Goal: Transaction & Acquisition: Purchase product/service

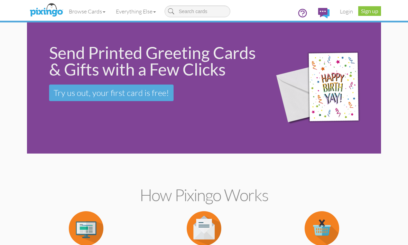
click at [349, 9] on link "Login" at bounding box center [345, 11] width 23 height 17
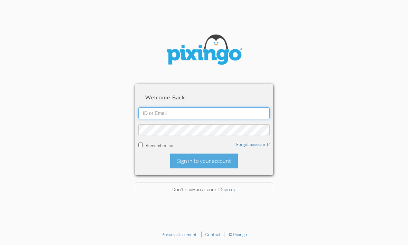
click at [247, 108] on input "text" at bounding box center [203, 113] width 131 height 12
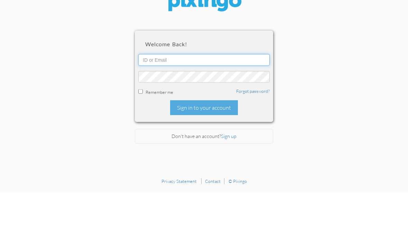
type input "kim.nunez@creatingmagicvacations.com"
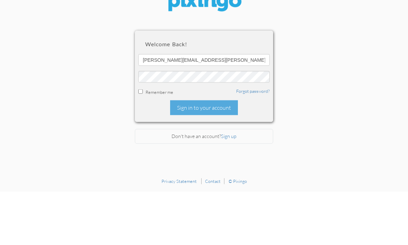
scroll to position [23, 0]
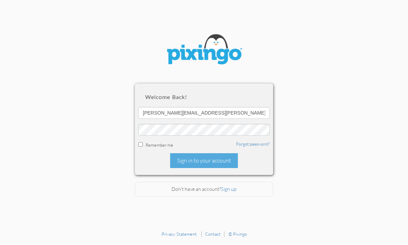
click at [209, 154] on div "Sign in to your account" at bounding box center [204, 161] width 68 height 15
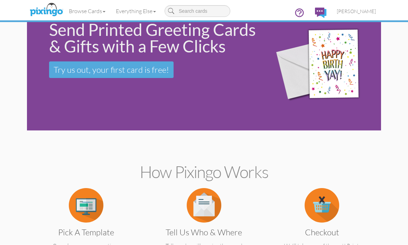
scroll to position [23, 0]
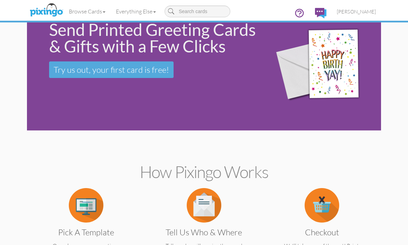
click at [370, 10] on span "[PERSON_NAME]" at bounding box center [356, 12] width 39 height 6
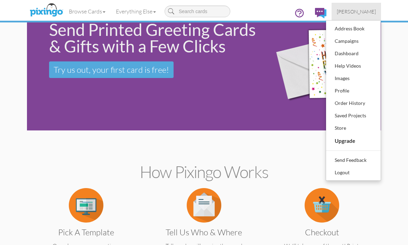
click at [358, 26] on div "Address Book" at bounding box center [353, 28] width 41 height 10
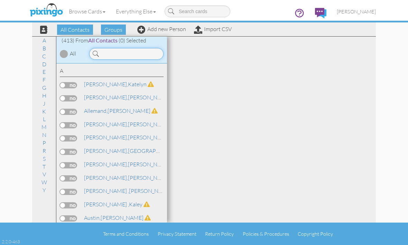
click at [119, 55] on input at bounding box center [126, 54] width 74 height 12
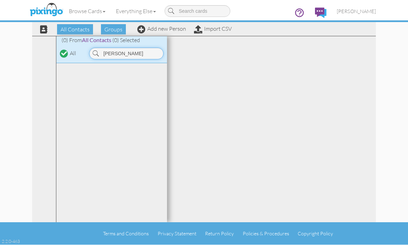
type input "[PERSON_NAME]"
click at [164, 28] on link "Add new Person" at bounding box center [161, 29] width 49 height 7
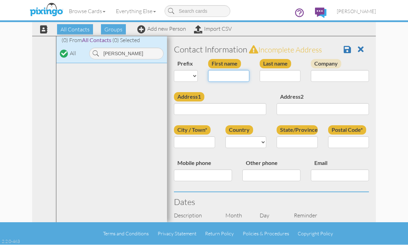
click at [232, 76] on input "First name" at bounding box center [228, 76] width 41 height 12
type input "[PERSON_NAME]"
click at [274, 77] on input "Last name" at bounding box center [279, 76] width 41 height 12
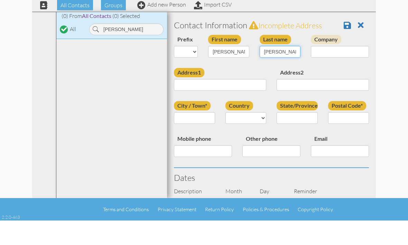
type input "McCorkle"
click at [252, 104] on input "Address1" at bounding box center [220, 110] width 92 height 12
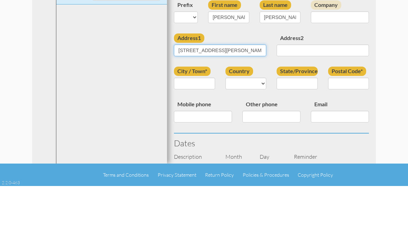
type input "[STREET_ADDRESS][PERSON_NAME]"
click at [198, 137] on input "City / Town*" at bounding box center [194, 143] width 41 height 12
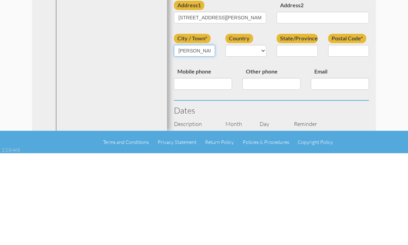
type input "[PERSON_NAME]"
click at [247, 137] on select "United States -------------- Afghanistan Albania Algeria American Samoa Andorra…" at bounding box center [245, 143] width 41 height 12
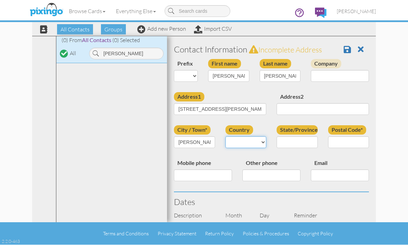
select select "object:2267"
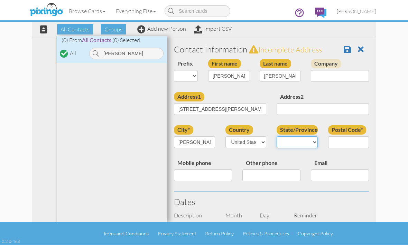
click at [294, 139] on select "AA (Military) AE (Military) Alabama Alaska American Samoa AP (Military) Arizona…" at bounding box center [296, 143] width 41 height 12
select select "object:2536"
click at [347, 141] on input "Postal Code*" at bounding box center [348, 143] width 41 height 12
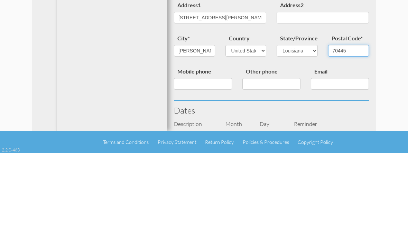
type input "70445"
click at [206, 170] on input "Mobile phone" at bounding box center [203, 176] width 58 height 12
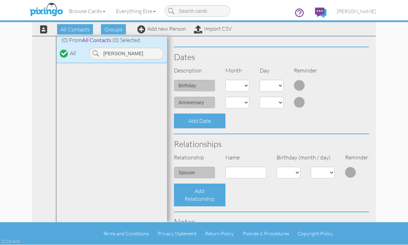
scroll to position [143, 0]
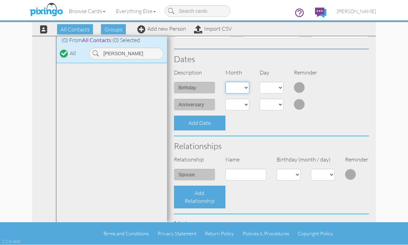
click at [242, 84] on select "1 - Jan 2 - Feb 3 - Mar 4 - Apr 5 - May 6 - Jun 7 - Jul 8 - Aug 9 - Sep 10 - Oc…" at bounding box center [237, 88] width 24 height 12
select select "object:2263"
click at [268, 86] on select "1 2 3 4 5 6 7 8 9 10 11 12 13 14 15 16 17 18 19 20 21 22 23 24 25 26 27 28 29 30" at bounding box center [271, 88] width 24 height 12
select select "number:24"
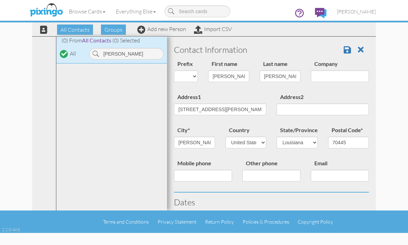
scroll to position [0, 0]
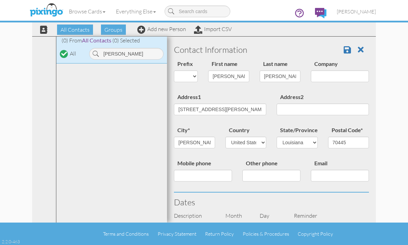
click at [345, 50] on span at bounding box center [346, 50] width 7 height 8
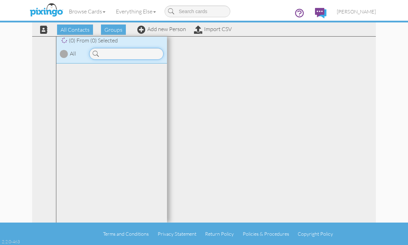
click at [125, 53] on input at bounding box center [126, 54] width 74 height 12
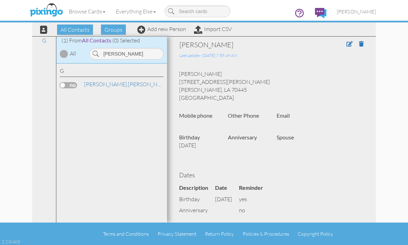
click at [67, 84] on label at bounding box center [68, 85] width 17 height 6
click at [0, 0] on input "checkbox" at bounding box center [0, 0] width 0 height 0
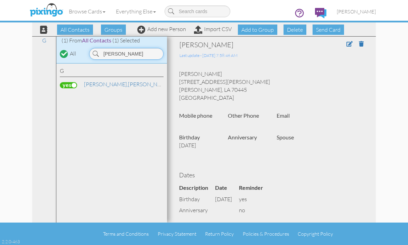
click at [133, 57] on input "[PERSON_NAME]" at bounding box center [126, 54] width 74 height 12
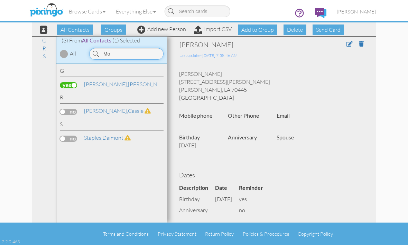
type input "M"
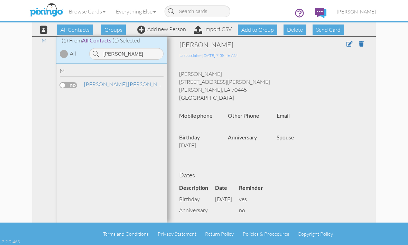
click at [68, 84] on label at bounding box center [68, 85] width 17 height 6
click at [0, 0] on input "checkbox" at bounding box center [0, 0] width 0 height 0
click at [128, 55] on input "[PERSON_NAME]" at bounding box center [126, 54] width 74 height 12
type input "C"
click at [93, 86] on span "[PERSON_NAME]," at bounding box center [106, 84] width 44 height 7
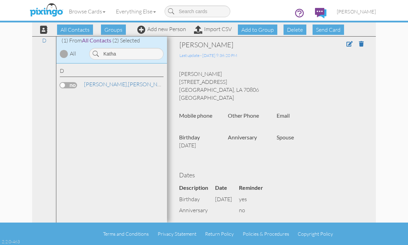
click at [71, 84] on label at bounding box center [68, 85] width 17 height 6
click at [0, 0] on input "checkbox" at bounding box center [0, 0] width 0 height 0
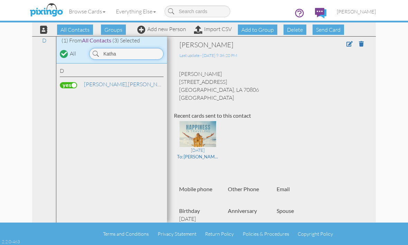
click at [133, 55] on input "Katha" at bounding box center [126, 54] width 74 height 12
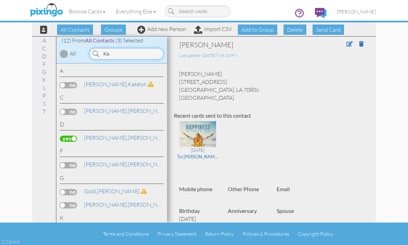
type input "K"
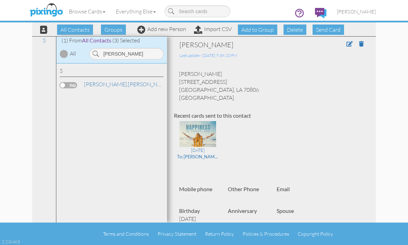
click at [67, 82] on label at bounding box center [68, 85] width 17 height 6
click at [0, 0] on input "checkbox" at bounding box center [0, 0] width 0 height 0
click at [132, 54] on input "[PERSON_NAME]" at bounding box center [126, 54] width 74 height 12
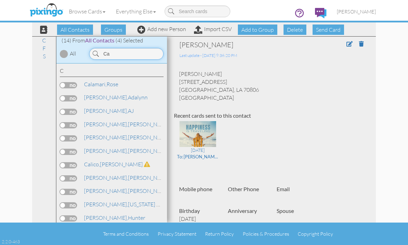
type input "C"
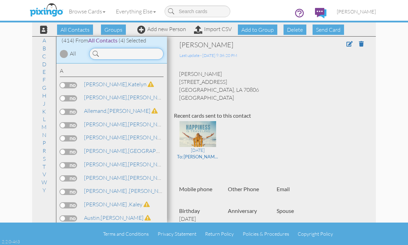
click at [122, 53] on input at bounding box center [126, 54] width 74 height 12
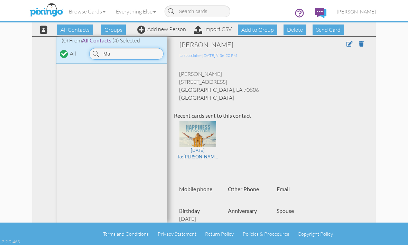
type input "M"
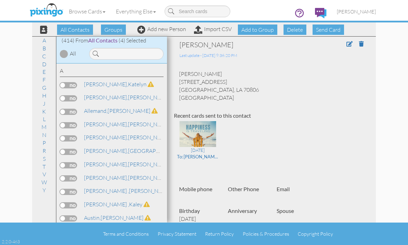
click at [162, 31] on link "Add new Person" at bounding box center [161, 29] width 49 height 7
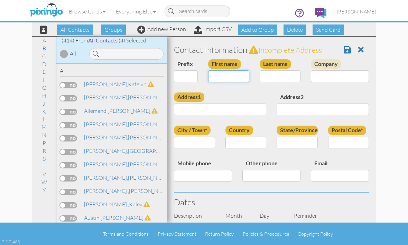
click at [231, 78] on input "First name" at bounding box center [228, 76] width 41 height 12
type input "[PERSON_NAME]"
click at [283, 79] on input "Last name" at bounding box center [279, 76] width 41 height 12
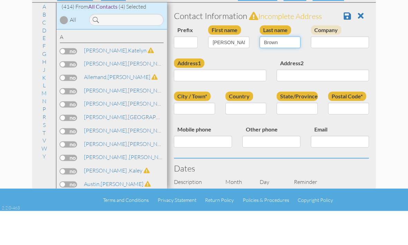
type input "Brown"
click at [251, 104] on input "Address1" at bounding box center [220, 110] width 92 height 12
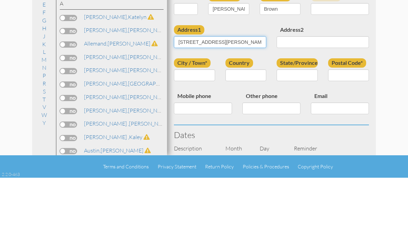
type input "[STREET_ADDRESS][PERSON_NAME]"
click at [204, 137] on input "City / Town*" at bounding box center [194, 143] width 41 height 12
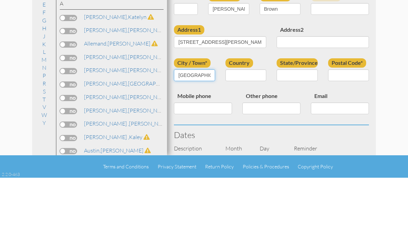
type input "Mandeville"
click at [247, 137] on select "United States -------------- Afghanistan Albania Algeria American Samoa Andorra…" at bounding box center [245, 143] width 41 height 12
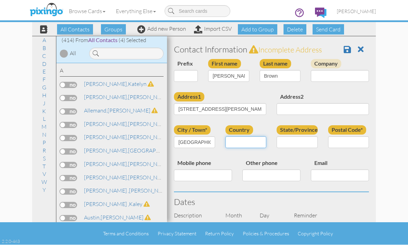
select select "object:7456"
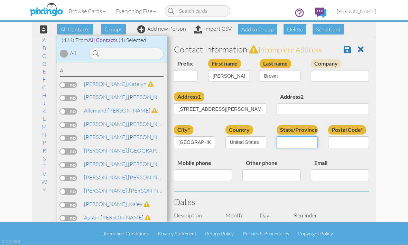
click at [292, 140] on select "AA (Military) AE (Military) Alabama Alaska American Samoa AP (Military) Arizona…" at bounding box center [296, 143] width 41 height 12
select select "object:7725"
click at [342, 139] on input "Postal Code*" at bounding box center [348, 143] width 41 height 12
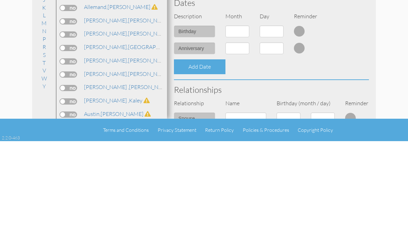
scroll to position [99, 0]
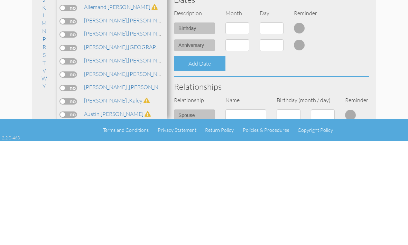
type input "70471"
click at [243, 126] on select "1 - Jan 2 - Feb 3 - Mar 4 - Apr 5 - May 6 - Jun 7 - Jul 8 - Aug 9 - Sep 10 - Oc…" at bounding box center [237, 132] width 24 height 12
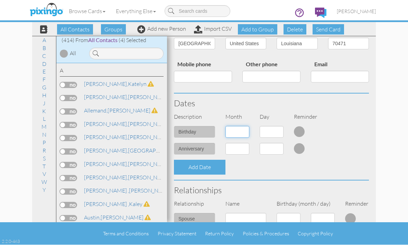
select select "object:7453"
click at [274, 132] on select "1 2 3 4 5 6 7 8 9 10 11 12 13 14 15 16 17 18 19 20 21 22 23 24 25 26 27 28 29 3…" at bounding box center [271, 132] width 24 height 12
select select "number:7"
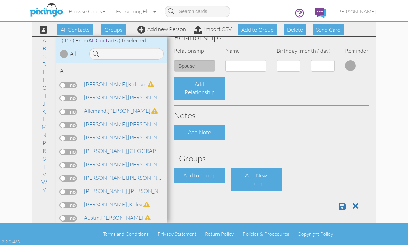
scroll to position [252, 0]
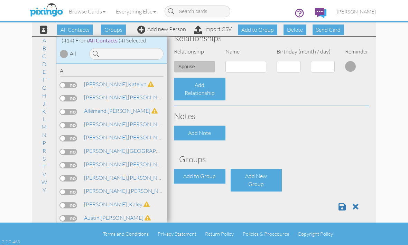
click at [339, 205] on span at bounding box center [341, 207] width 7 height 8
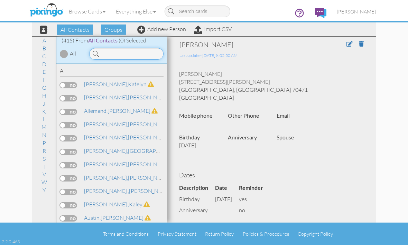
click at [126, 57] on input at bounding box center [126, 54] width 74 height 12
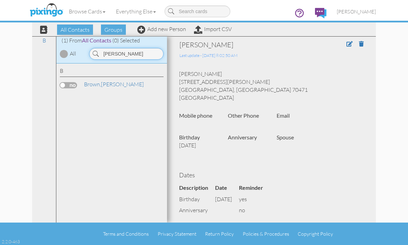
type input "[PERSON_NAME]"
click at [66, 84] on label at bounding box center [68, 85] width 17 height 6
click at [0, 0] on input "checkbox" at bounding box center [0, 0] width 0 height 0
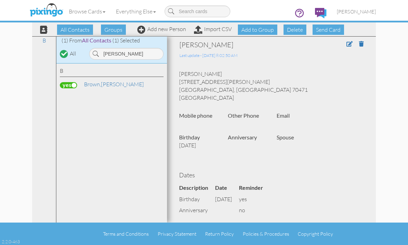
click at [329, 29] on span "Send Card" at bounding box center [327, 30] width 31 height 10
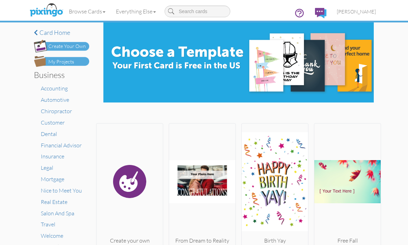
click at [93, 15] on link "Browse Cards" at bounding box center [87, 11] width 47 height 17
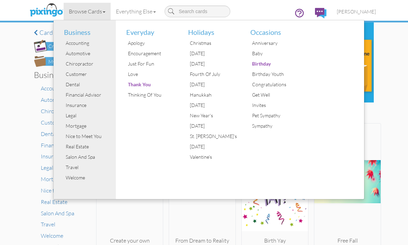
click at [385, 134] on div "× Card home Create Your Own My Projects Business Accounting Automotive Chiropra…" at bounding box center [204, 133] width 408 height 223
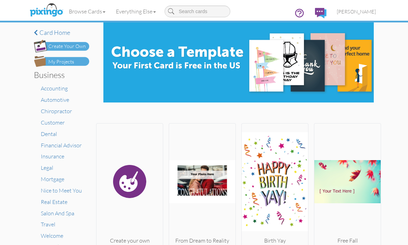
click at [362, 11] on span "[PERSON_NAME]" at bounding box center [356, 12] width 39 height 6
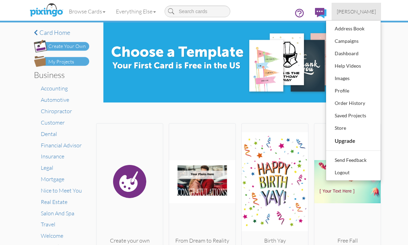
click at [360, 117] on div "Saved Projects" at bounding box center [353, 116] width 41 height 10
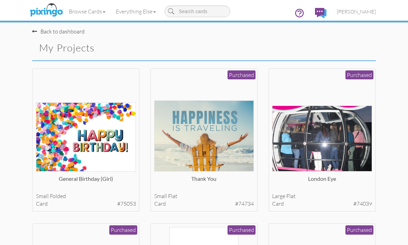
click at [90, 138] on img at bounding box center [86, 137] width 100 height 69
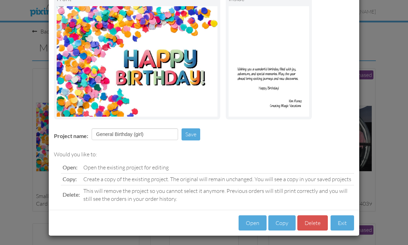
scroll to position [50, 0]
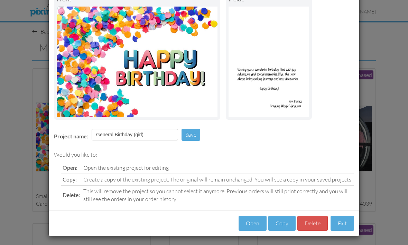
click at [254, 221] on button "Open" at bounding box center [252, 224] width 28 height 16
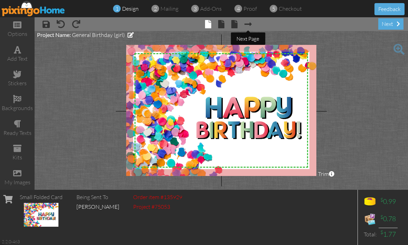
click at [250, 24] on span at bounding box center [247, 24] width 7 height 8
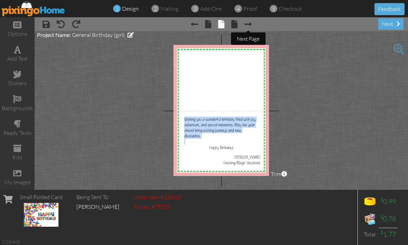
copy div "Wishing you a wonderful birthday filled with joy, adventure, and special memori…"
click at [313, 65] on project-studio-wrapper "X X X X X X X X X X X X X X X X X X X X X X X X X X X X X X X X X X X X X X X X…" at bounding box center [221, 110] width 373 height 159
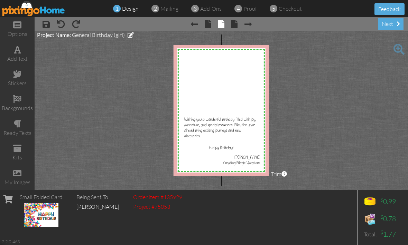
click at [249, 23] on span at bounding box center [247, 24] width 7 height 8
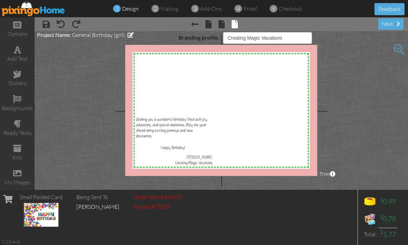
select select "object:2713"
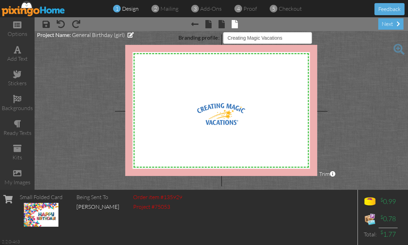
click at [31, 10] on img at bounding box center [34, 9] width 64 height 16
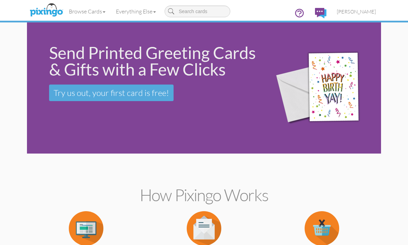
click at [82, 10] on link "Browse Cards" at bounding box center [87, 11] width 47 height 17
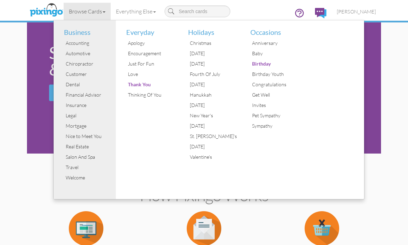
click at [261, 64] on div "Birthday" at bounding box center [276, 64] width 52 height 10
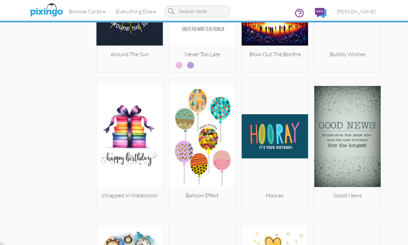
scroll to position [879, 0]
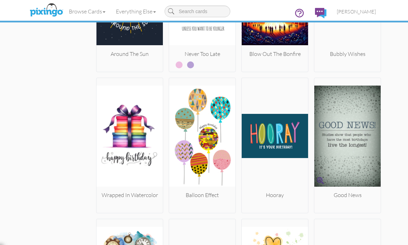
click at [357, 153] on img at bounding box center [347, 136] width 66 height 111
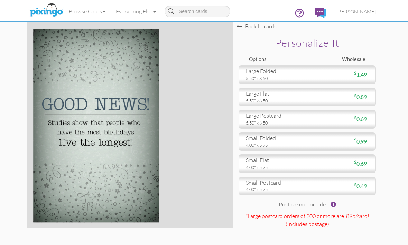
click at [284, 143] on div "4.00" x 5.75"" at bounding box center [274, 145] width 56 height 6
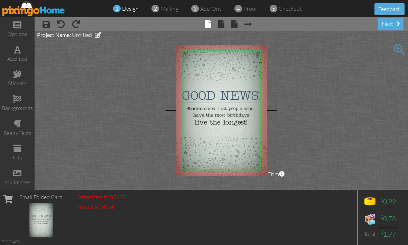
click at [95, 36] on span at bounding box center [98, 35] width 6 height 6
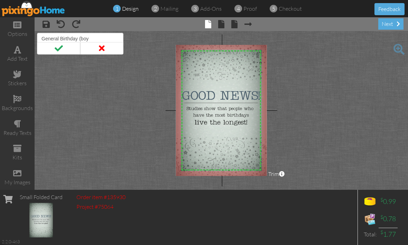
type input "General Birthday (boy)"
click at [60, 47] on span at bounding box center [58, 48] width 43 height 12
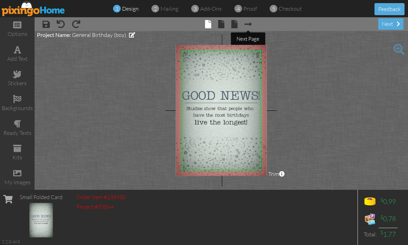
click at [249, 26] on span at bounding box center [247, 24] width 7 height 8
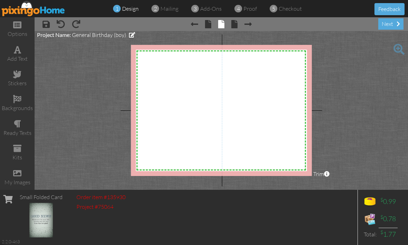
click at [17, 54] on div "add text" at bounding box center [17, 54] width 35 height 24
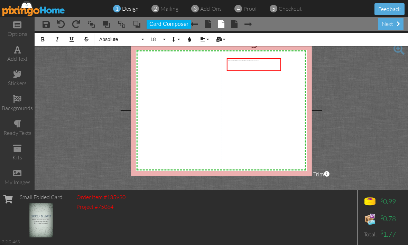
scroll to position [0, 1]
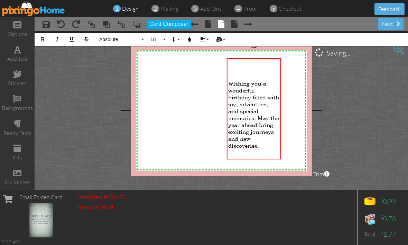
click at [259, 67] on div "Wishing you a wonderful birthday filled with joy, adventure, and special memori…" at bounding box center [253, 111] width 51 height 104
click at [232, 73] on div "Wishing you a wonderful birthday filled with joy, adventure, and special memori…" at bounding box center [253, 111] width 51 height 104
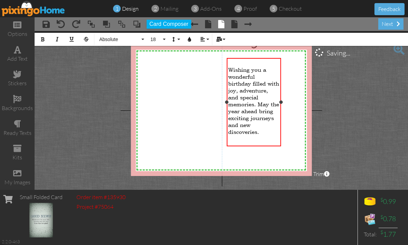
click at [281, 102] on div at bounding box center [280, 102] width 3 height 3
click at [249, 108] on span "Wishing you a wonderful birthday filled with joy, adventure, and special memori…" at bounding box center [253, 100] width 51 height 69
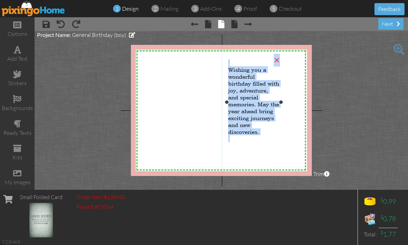
click at [342, 118] on project-studio-wrapper "X X X X X X X X X X X X X X X X X X X X X X X X X X X X X X X X X X X X X X X X…" at bounding box center [221, 110] width 373 height 159
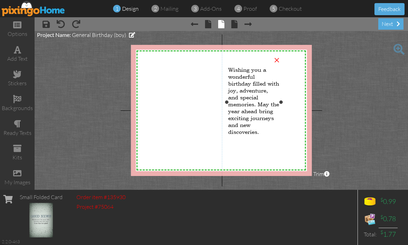
click at [259, 107] on span "Wishing you a wonderful birthday filled with joy, adventure, and special memori…" at bounding box center [253, 100] width 51 height 69
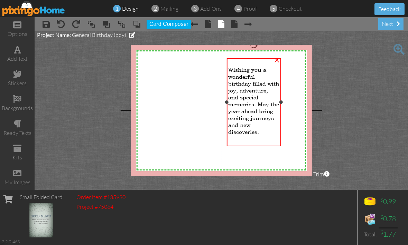
click at [177, 24] on button "Card Composer" at bounding box center [169, 24] width 45 height 9
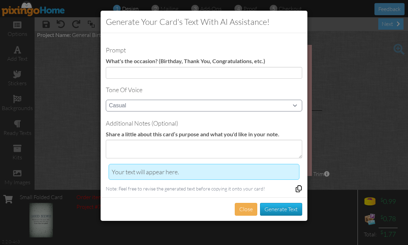
click at [249, 205] on button "Close" at bounding box center [246, 209] width 22 height 13
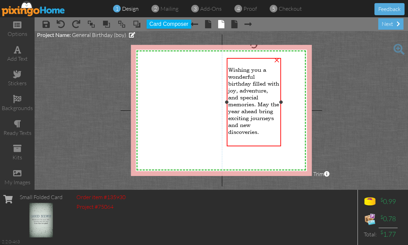
click at [282, 95] on div at bounding box center [254, 102] width 58 height 92
click at [362, 84] on project-studio-wrapper "X X X X X X X X X X X X X X X X X X X X X X X X X X X X X X X X X X X X X X X X…" at bounding box center [221, 110] width 373 height 159
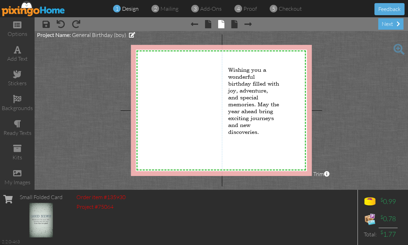
click at [367, 111] on project-studio-wrapper "X X X X X X X X X X X X X X X X X X X X X X X X X X X X X X X X X X X X X X X X…" at bounding box center [221, 110] width 373 height 159
click at [254, 139] on div "Wishing you a wonderful birthday filled with joy, adventure, and special memori…" at bounding box center [254, 101] width 54 height 86
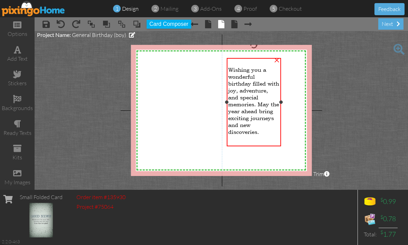
click at [272, 130] on div "Wishing you a wonderful birthday filled with joy, adventure, and special memori…" at bounding box center [253, 100] width 51 height 83
click at [260, 133] on div "Wishing you a wonderful birthday filled with joy, adventure, and special memori…" at bounding box center [253, 100] width 51 height 83
click at [367, 121] on project-studio-wrapper "X X X X X X X X X X X X X X X X X X X X X X X X X X X X X X X X X X X X X X X X…" at bounding box center [221, 110] width 373 height 159
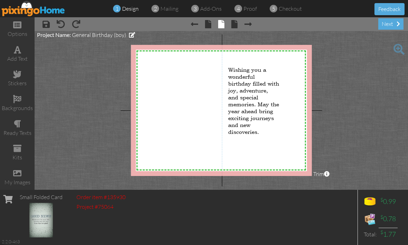
click at [373, 118] on project-studio-wrapper "X X X X X X X X X X X X X X X X X X X X X X X X X X X X X X X X X X X X X X X X…" at bounding box center [221, 110] width 373 height 159
click at [372, 123] on project-studio-wrapper "X X X X X X X X X X X X X X X X X X X X X X X X X X X X X X X X X X X X X X X X…" at bounding box center [221, 110] width 373 height 159
click at [83, 134] on project-studio-wrapper "X X X X X X X X X X X X X X X X X X X X X X X X X X X X X X X X X X X X X X X X…" at bounding box center [221, 110] width 373 height 159
click at [18, 81] on div "stickers" at bounding box center [17, 83] width 35 height 8
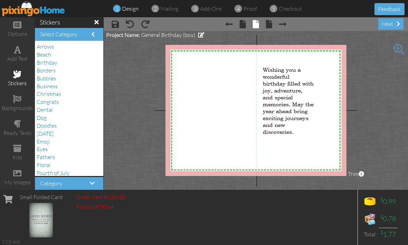
click at [21, 50] on span at bounding box center [17, 50] width 7 height 8
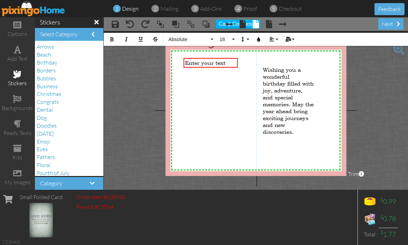
click at [94, 24] on span at bounding box center [96, 22] width 4 height 6
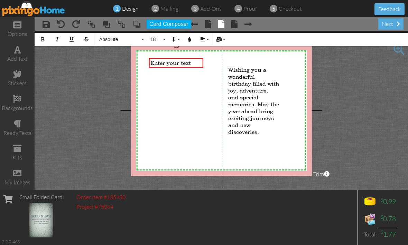
click at [173, 60] on span "Enter your text" at bounding box center [170, 62] width 40 height 7
click at [194, 64] on div "Enter your text" at bounding box center [175, 62] width 51 height 7
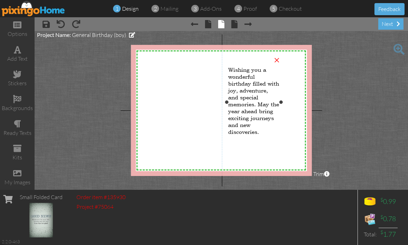
click at [229, 111] on span "Wishing you a wonderful birthday filled with joy, adventure, and special memori…" at bounding box center [253, 100] width 51 height 69
click at [368, 111] on project-studio-wrapper "X X X X X X X X X X X X X X X X X X X X X X X X X X X X X X X X X X X X X X X X…" at bounding box center [221, 110] width 373 height 159
click at [19, 53] on div "add text" at bounding box center [17, 54] width 35 height 24
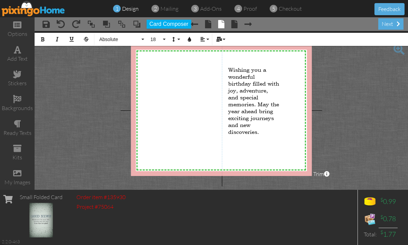
click at [21, 48] on span at bounding box center [17, 50] width 7 height 8
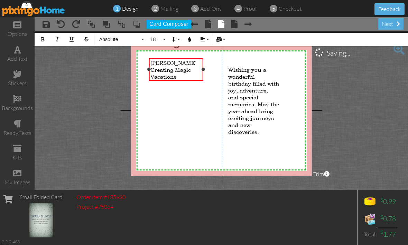
click at [201, 71] on div "Creating Magic Vacations" at bounding box center [175, 73] width 51 height 14
click at [391, 26] on div "next" at bounding box center [390, 23] width 25 height 11
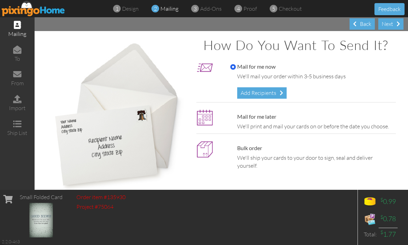
click at [393, 24] on div "Next" at bounding box center [390, 23] width 25 height 11
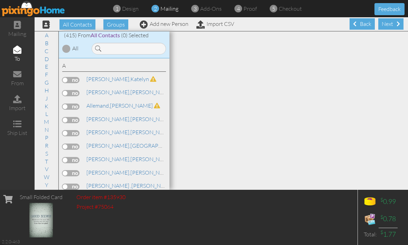
click at [21, 11] on img at bounding box center [34, 9] width 64 height 16
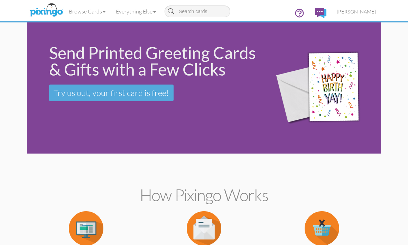
click at [366, 12] on span "[PERSON_NAME]" at bounding box center [356, 12] width 39 height 6
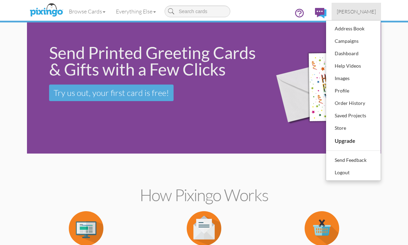
click at [363, 114] on div "Saved Projects" at bounding box center [353, 116] width 41 height 10
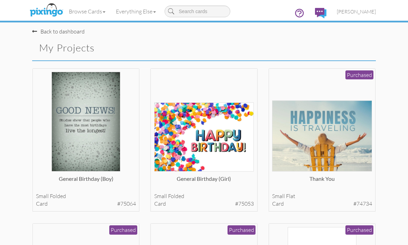
click at [215, 134] on img at bounding box center [204, 137] width 100 height 69
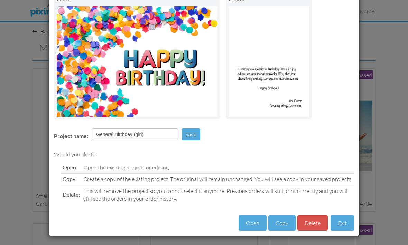
scroll to position [50, 0]
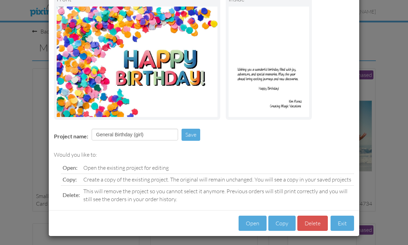
click at [252, 223] on button "Open" at bounding box center [252, 224] width 28 height 16
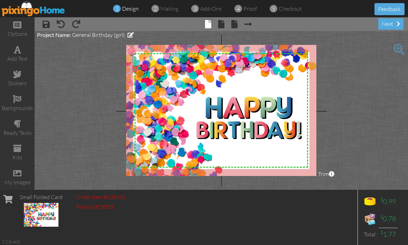
click at [394, 28] on div "next" at bounding box center [390, 23] width 25 height 11
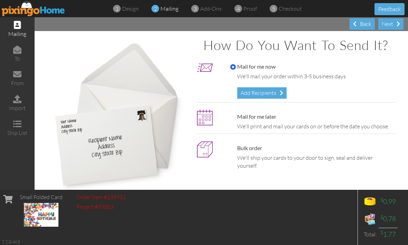
click at [268, 93] on div "Add Recipients" at bounding box center [261, 92] width 49 height 11
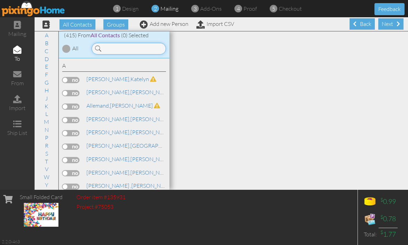
click at [141, 48] on input at bounding box center [129, 49] width 74 height 12
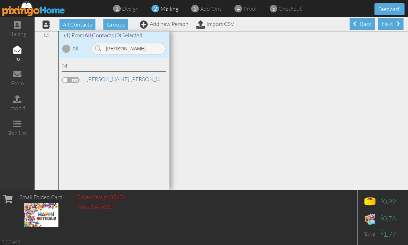
click at [72, 79] on label at bounding box center [70, 80] width 17 height 6
click at [0, 0] on input "checkbox" at bounding box center [0, 0] width 0 height 0
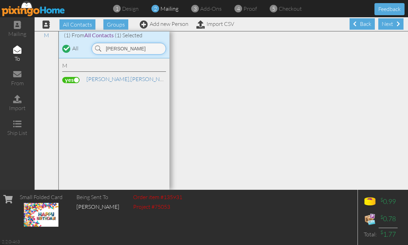
click at [141, 47] on input "[PERSON_NAME]" at bounding box center [129, 49] width 74 height 12
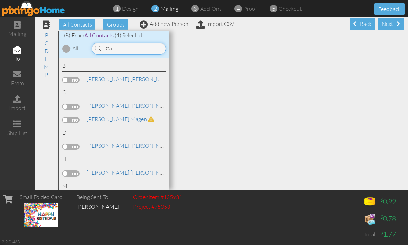
type input "C"
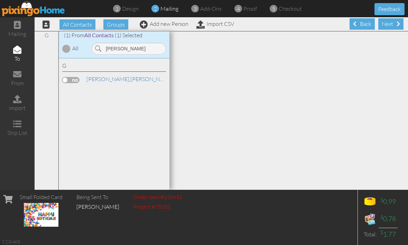
click at [73, 77] on label at bounding box center [70, 80] width 17 height 6
click at [0, 0] on input "checkbox" at bounding box center [0, 0] width 0 height 0
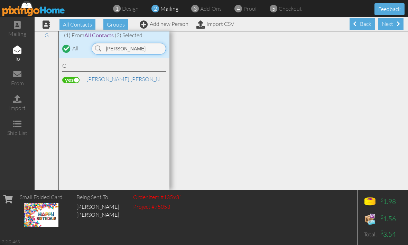
click at [144, 49] on input "[PERSON_NAME]" at bounding box center [129, 49] width 74 height 12
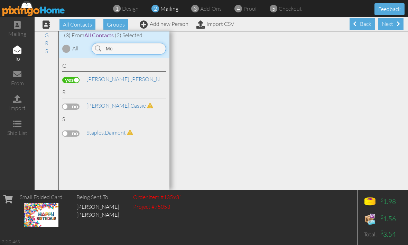
type input "M"
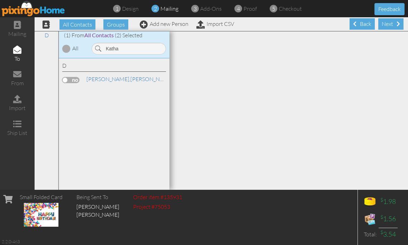
click at [71, 77] on label at bounding box center [70, 80] width 17 height 6
click at [0, 0] on input "checkbox" at bounding box center [0, 0] width 0 height 0
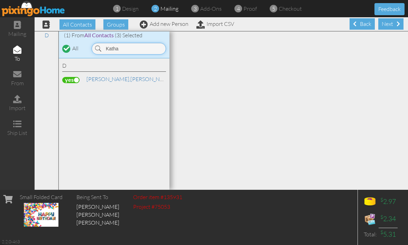
click at [141, 49] on input "Katha" at bounding box center [129, 49] width 74 height 12
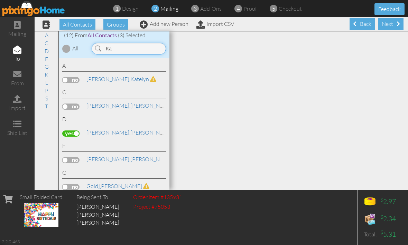
type input "K"
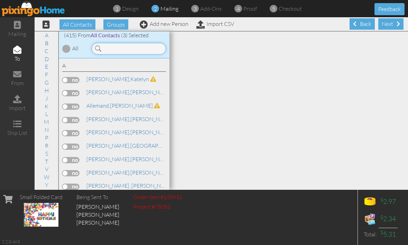
click at [138, 48] on input at bounding box center [129, 49] width 74 height 12
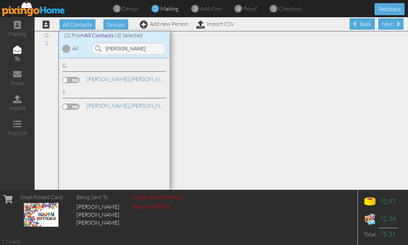
click at [71, 77] on label at bounding box center [70, 80] width 17 height 6
click at [0, 0] on input "checkbox" at bounding box center [0, 0] width 0 height 0
click at [143, 49] on input "[PERSON_NAME]" at bounding box center [129, 49] width 74 height 12
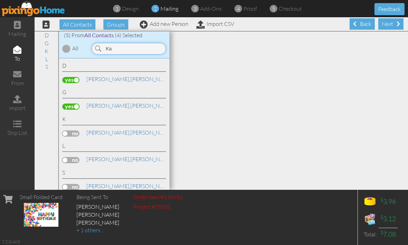
type input "K"
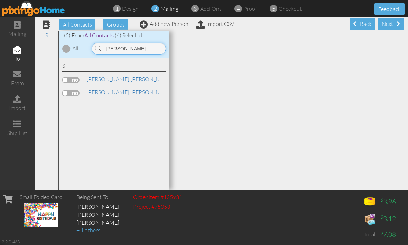
type input "[PERSON_NAME]"
click at [69, 77] on label at bounding box center [70, 80] width 17 height 6
click at [0, 0] on input "checkbox" at bounding box center [0, 0] width 0 height 0
click at [389, 26] on div "Next" at bounding box center [390, 23] width 25 height 11
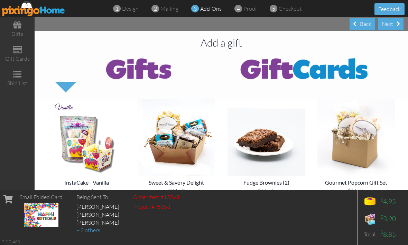
click at [392, 28] on div "Next" at bounding box center [390, 23] width 25 height 11
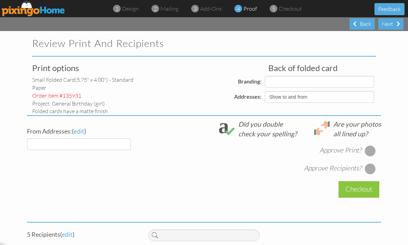
select select "object:11890"
select select "object:11887"
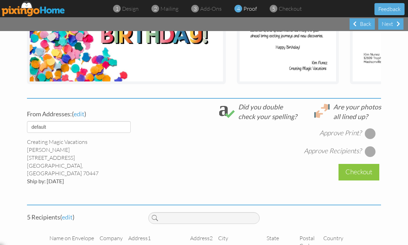
scroll to position [203, 0]
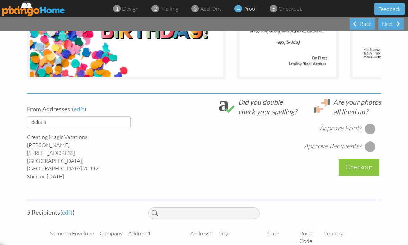
click at [403, 162] on project-proof "Review Print and Recipients Print options small folded card (5.75" x 4.00") - S…" at bounding box center [204, 83] width 408 height 510
click at [372, 120] on div "Approve Print? Approve Recipients?" at bounding box center [264, 134] width 233 height 36
click at [371, 126] on div at bounding box center [370, 128] width 11 height 11
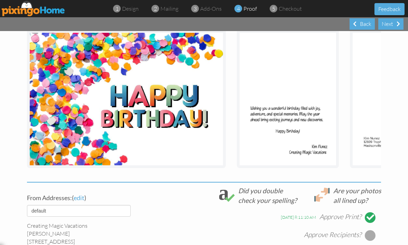
scroll to position [87, 0]
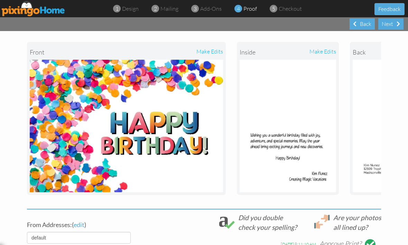
click at [285, 138] on img at bounding box center [287, 126] width 96 height 133
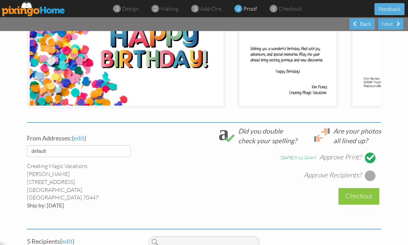
scroll to position [181, 0]
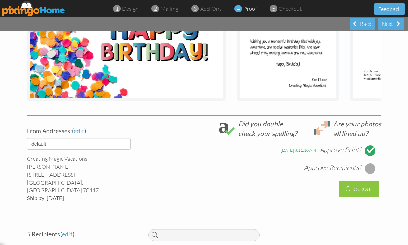
click at [368, 147] on div at bounding box center [370, 151] width 8 height 8
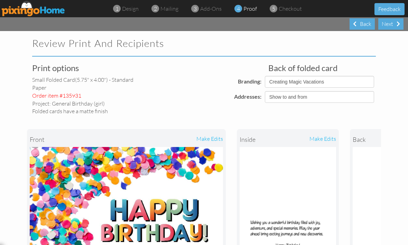
scroll to position [0, 0]
click at [365, 100] on select "Show to and from Show from only Hide to and from" at bounding box center [319, 97] width 109 height 12
select select "object:11886"
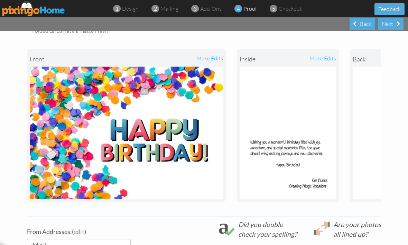
scroll to position [89, 0]
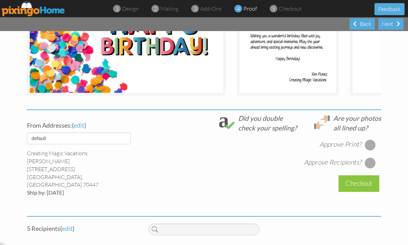
scroll to position [187, 0]
click at [370, 142] on div at bounding box center [370, 145] width 11 height 11
click at [370, 162] on div at bounding box center [370, 163] width 11 height 11
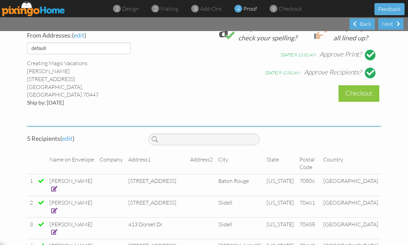
scroll to position [277, 0]
click at [353, 92] on div "Checkout" at bounding box center [358, 93] width 41 height 16
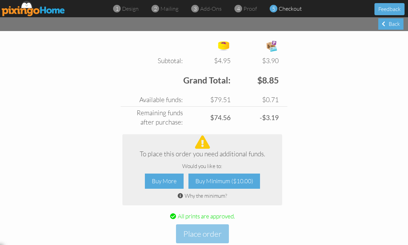
scroll to position [262, 0]
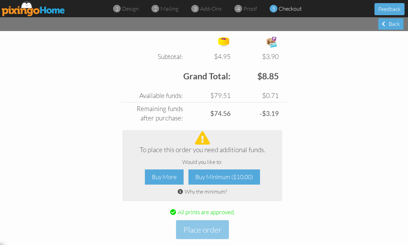
click at [164, 170] on div "Buy More" at bounding box center [164, 178] width 39 height 16
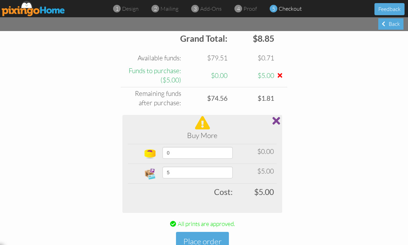
scroll to position [301, 0]
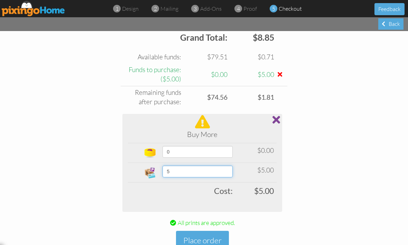
click at [228, 171] on select "5 10 15 20 25 30 35 40 45 50 60 70 80 90 100 200 300 400 500 1000 1500 2000 250…" at bounding box center [197, 172] width 70 height 12
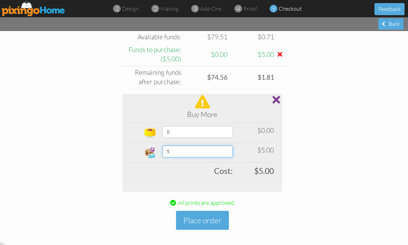
scroll to position [320, 0]
click at [209, 218] on button "Place order" at bounding box center [202, 220] width 53 height 19
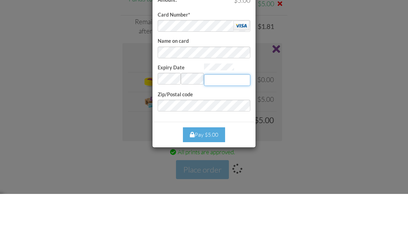
click at [232, 125] on input "Expiry Date" at bounding box center [227, 131] width 46 height 12
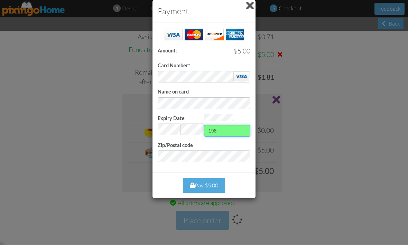
type input "198"
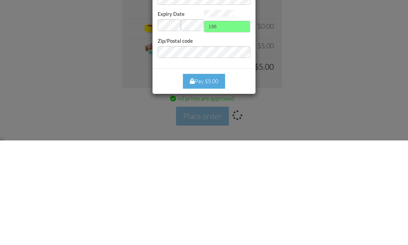
click at [215, 179] on div "Pay $5.00" at bounding box center [204, 186] width 42 height 15
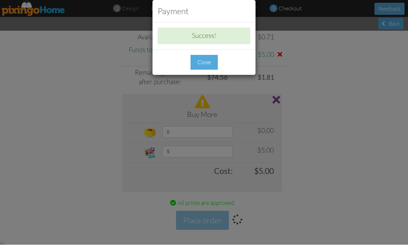
click at [199, 60] on div "Close" at bounding box center [203, 62] width 27 height 15
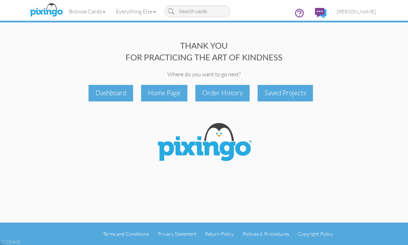
click at [290, 89] on div "Saved Projects" at bounding box center [284, 93] width 55 height 16
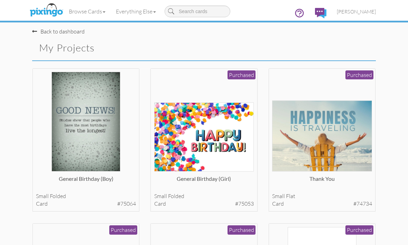
click at [199, 188] on div "General Birthday (girl)" at bounding box center [204, 182] width 100 height 14
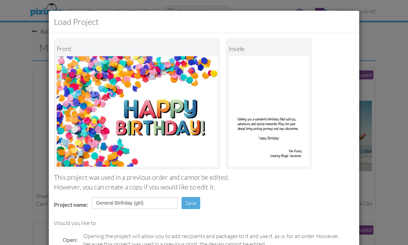
click at [369, 13] on div "Load Project Front inside This project was used in a previous order and cannot …" at bounding box center [204, 122] width 408 height 245
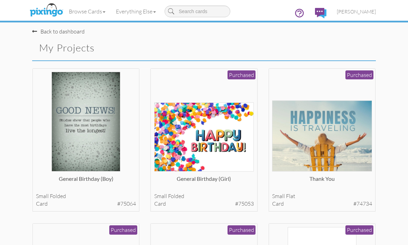
click at [363, 14] on span "[PERSON_NAME]" at bounding box center [356, 12] width 39 height 6
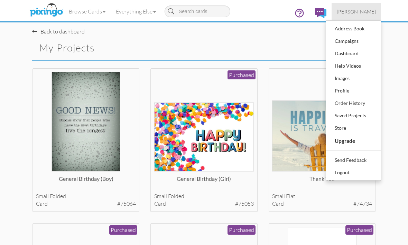
click at [358, 105] on div "Order History" at bounding box center [353, 103] width 41 height 10
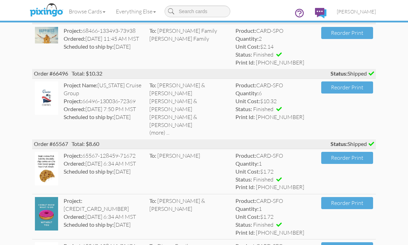
scroll to position [248, 0]
